Goal: Task Accomplishment & Management: Use online tool/utility

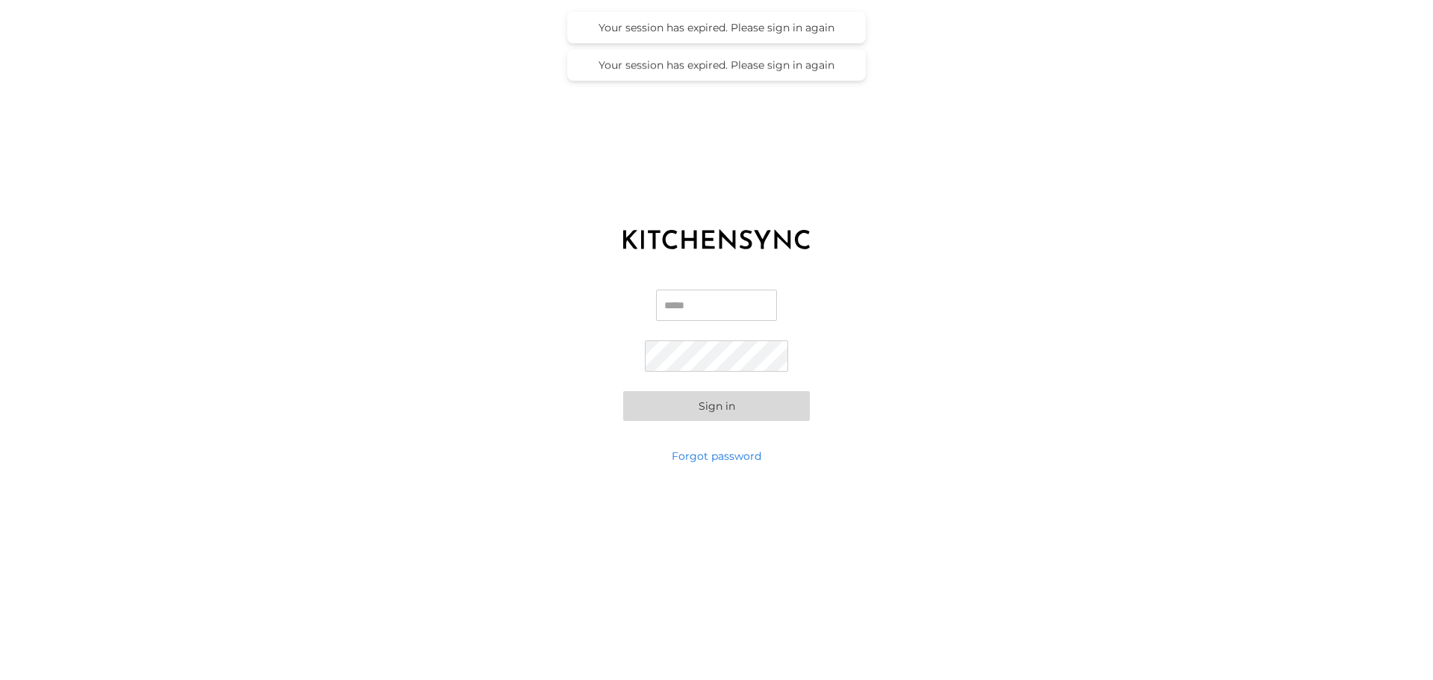
type input "**********"
click at [694, 407] on button "Sign in" at bounding box center [716, 406] width 187 height 30
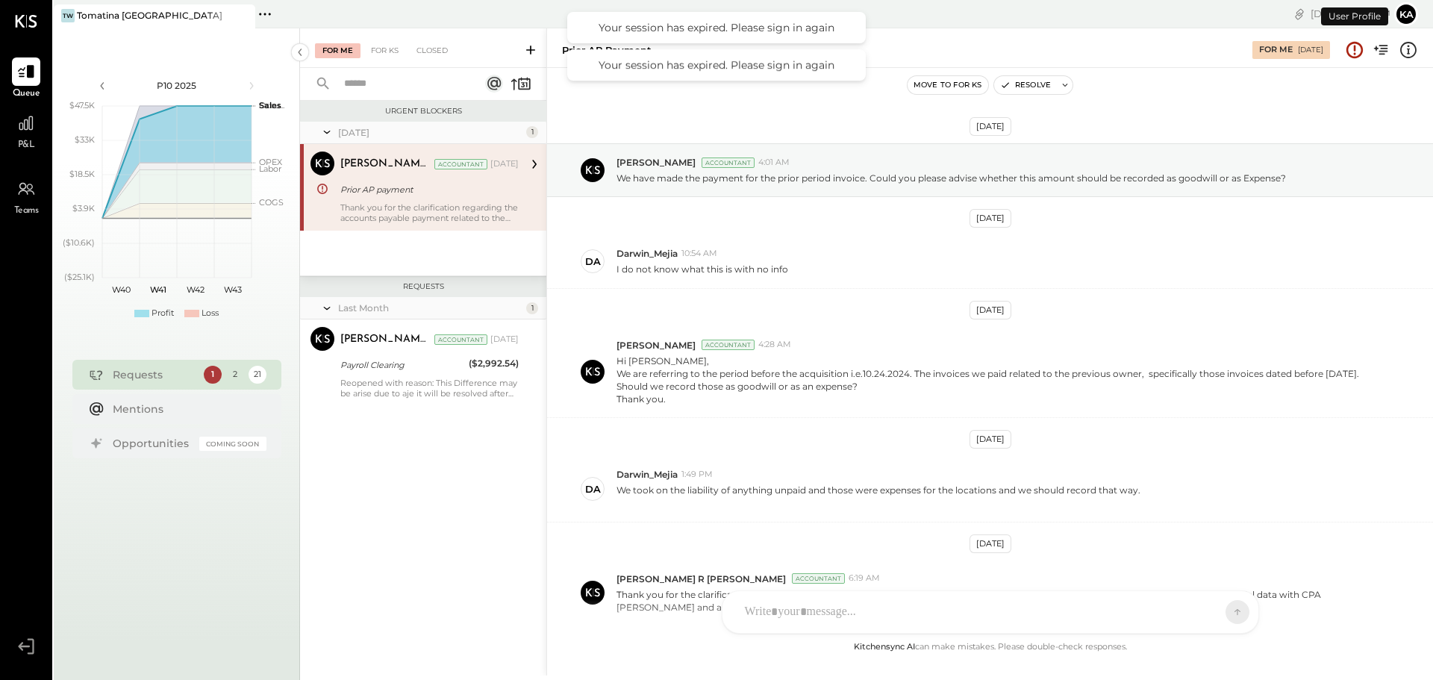
scroll to position [99, 0]
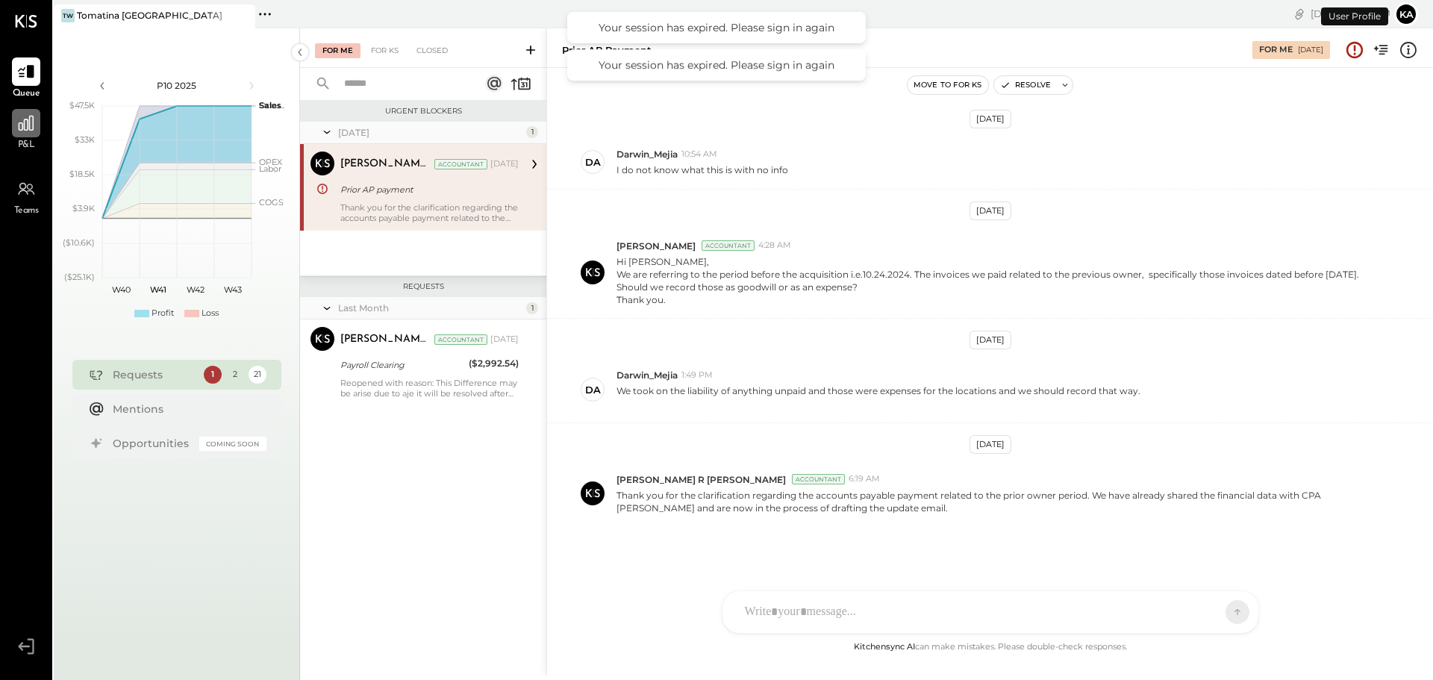
click at [38, 123] on div at bounding box center [26, 123] width 28 height 28
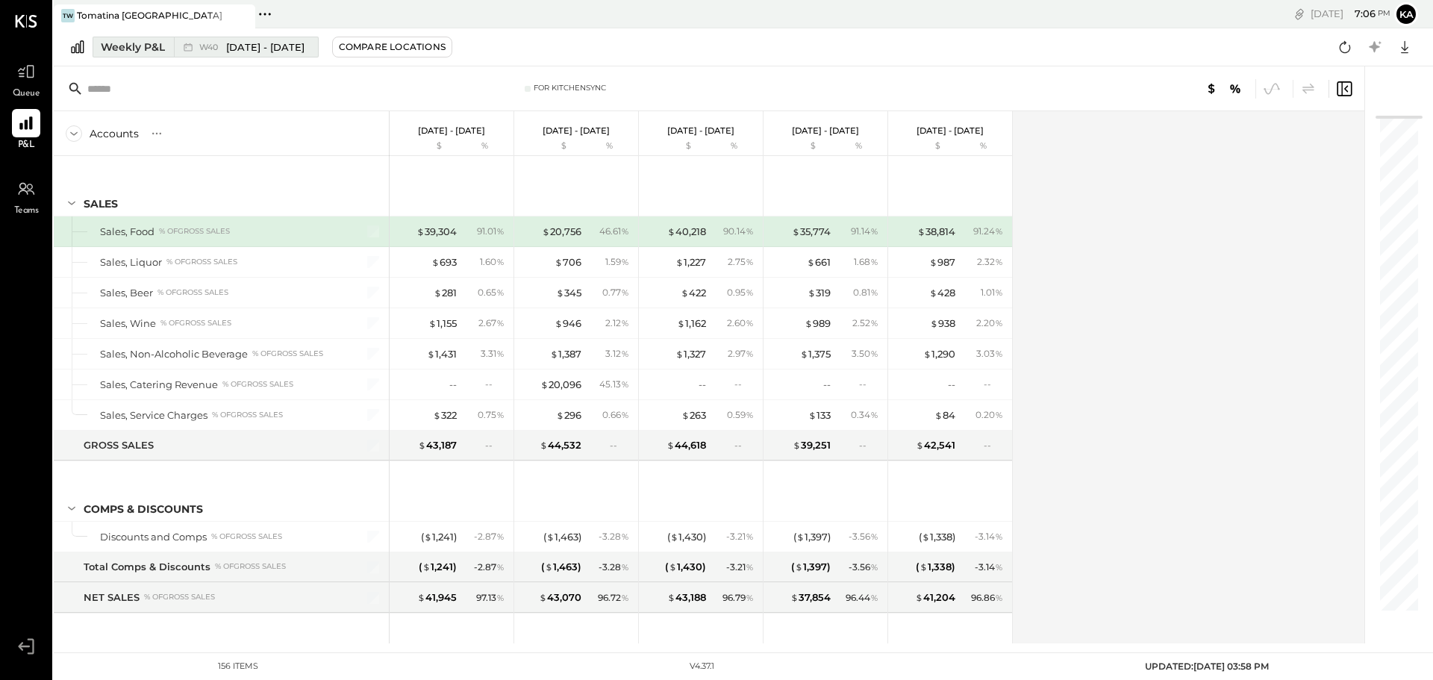
click at [267, 49] on span "[DATE] - [DATE]" at bounding box center [265, 47] width 78 height 14
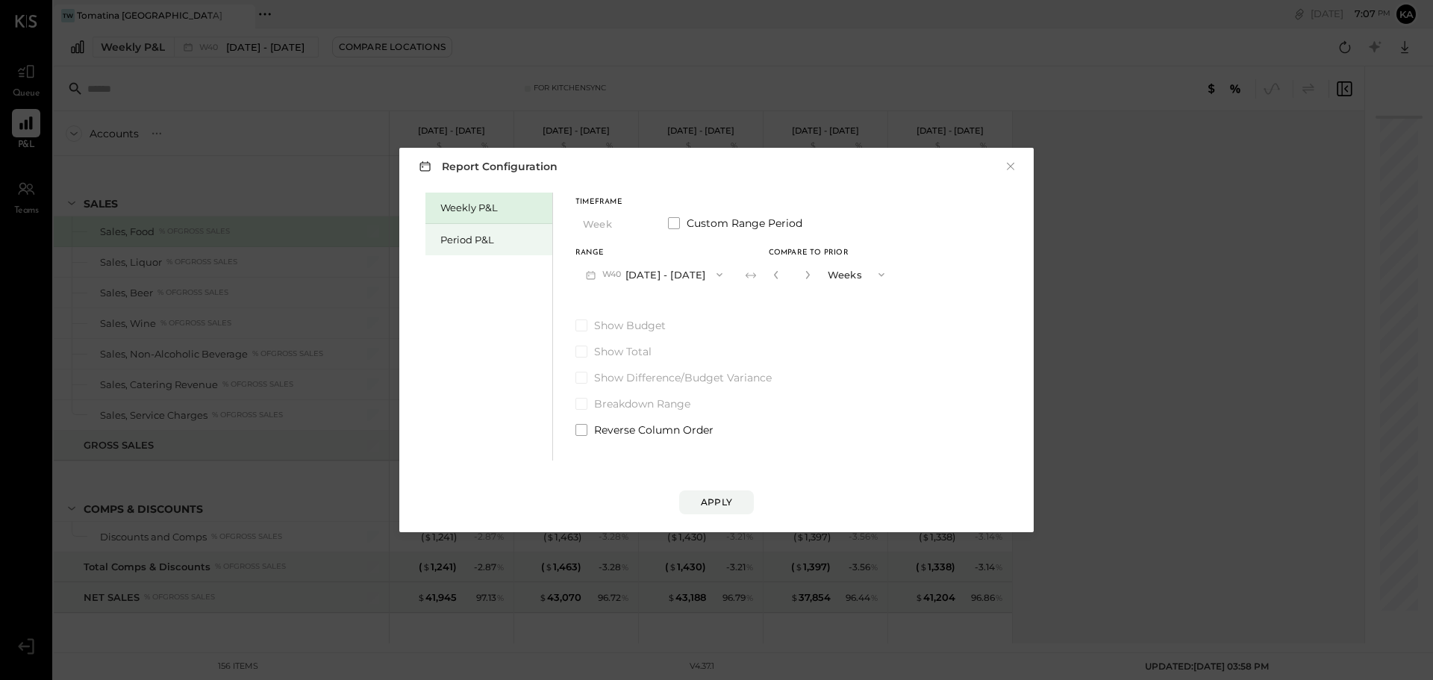
click at [478, 241] on div "Period P&L" at bounding box center [492, 240] width 104 height 14
click at [647, 274] on button "P10 [DATE] - [DATE]" at bounding box center [651, 274] width 153 height 28
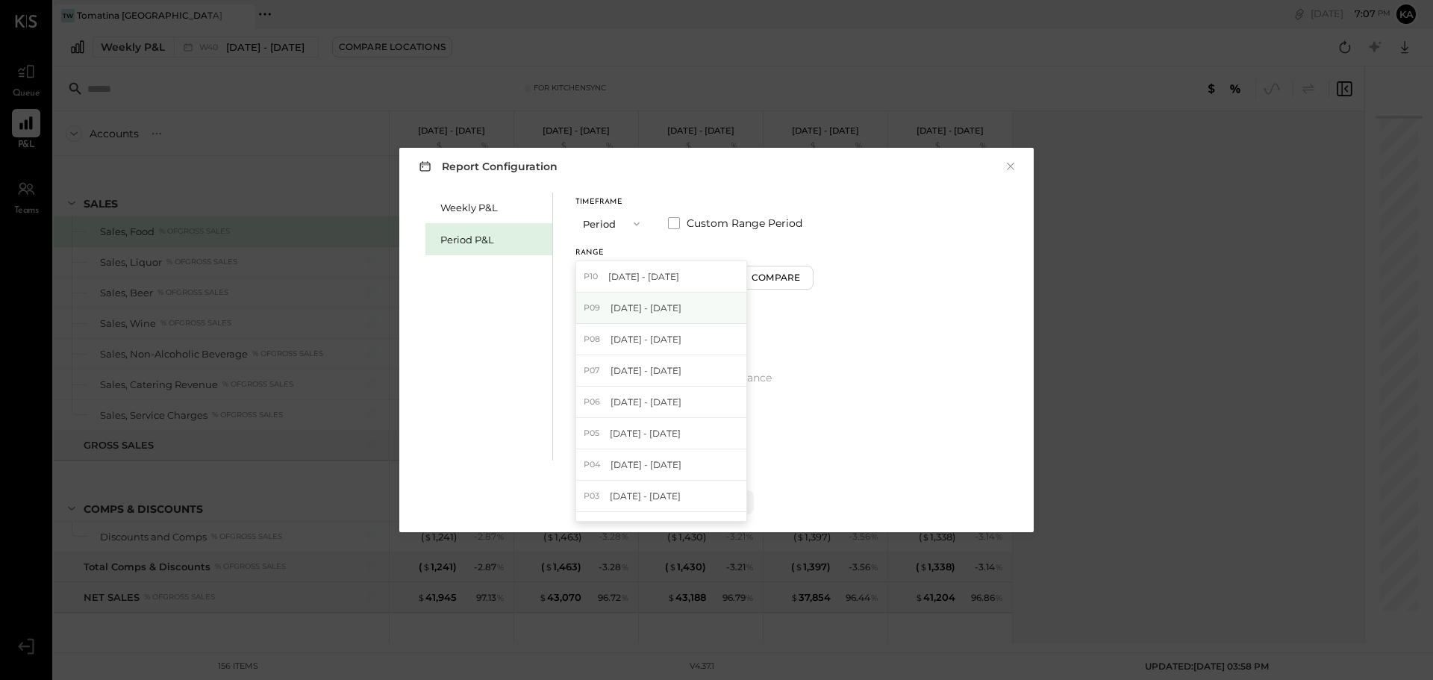
click at [643, 302] on span "[DATE] - [DATE]" at bounding box center [646, 308] width 71 height 13
click at [650, 328] on span "Show Budget" at bounding box center [630, 325] width 72 height 15
click at [648, 375] on span "Show Difference/Budget Variance" at bounding box center [683, 377] width 178 height 15
click at [704, 508] on div "Apply" at bounding box center [716, 502] width 31 height 13
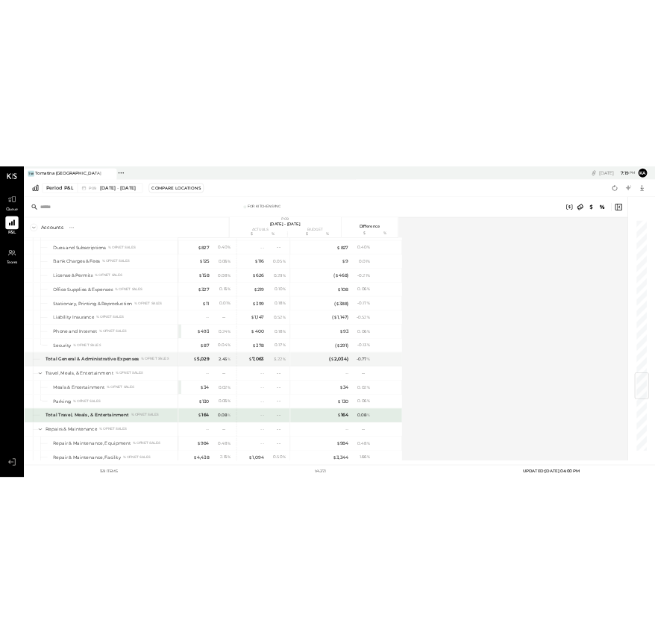
scroll to position [2911, 0]
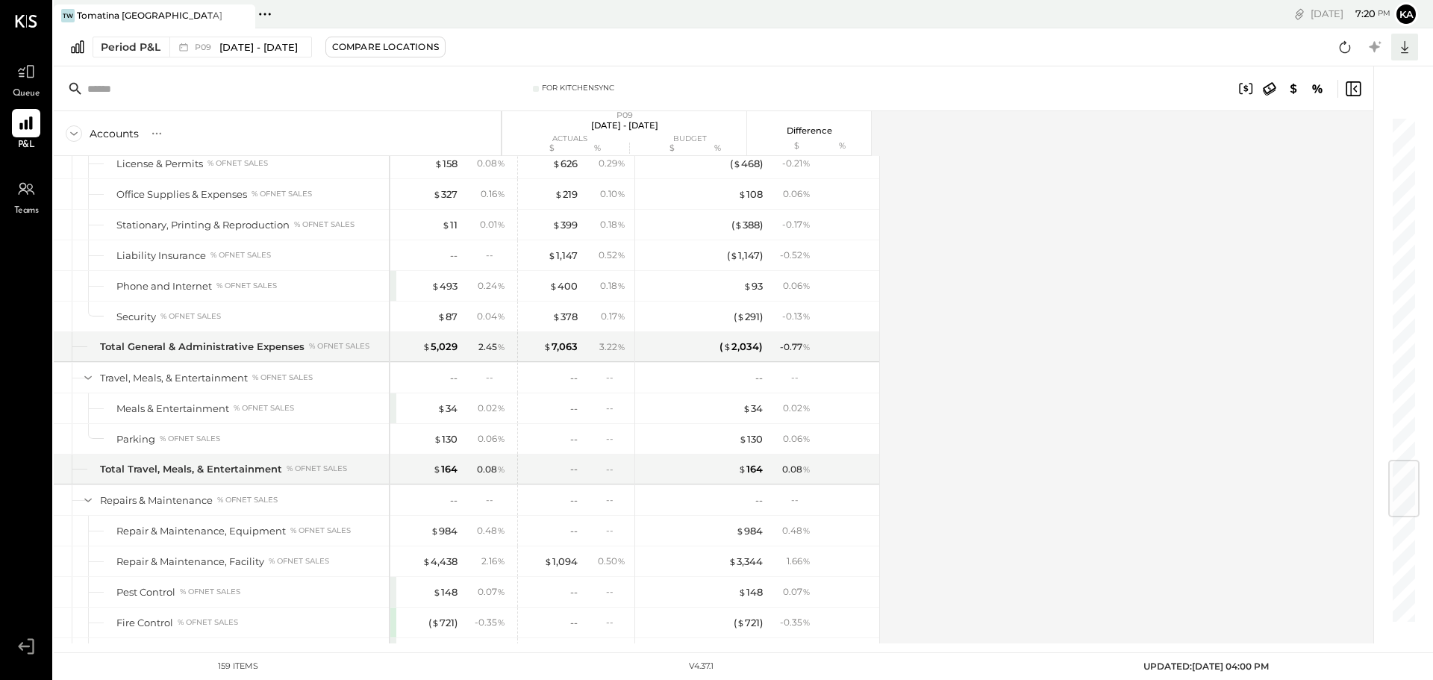
click at [1416, 42] on div at bounding box center [1404, 47] width 27 height 27
click at [1347, 138] on div "Excel" at bounding box center [1358, 134] width 119 height 31
